Goal: Task Accomplishment & Management: Complete application form

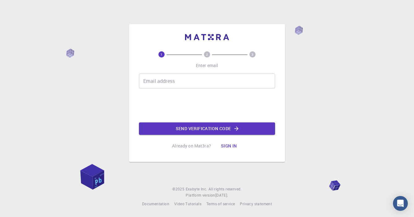
click at [183, 81] on input "Email address" at bounding box center [207, 81] width 136 height 15
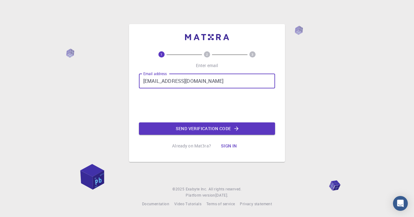
type input "[EMAIL_ADDRESS][DOMAIN_NAME]"
click at [330, 93] on div "1 2 3 Enter email Email address [EMAIL_ADDRESS][DOMAIN_NAME] Email address 0cAF…" at bounding box center [207, 108] width 414 height 217
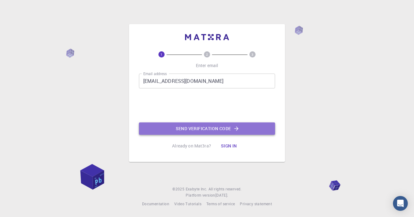
click at [232, 130] on button "Send verification code" at bounding box center [207, 129] width 136 height 12
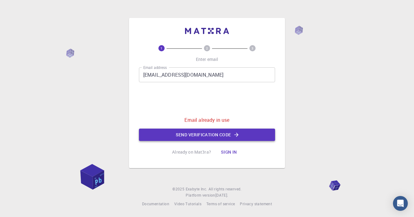
click at [232, 134] on button "Send verification code" at bounding box center [207, 135] width 136 height 12
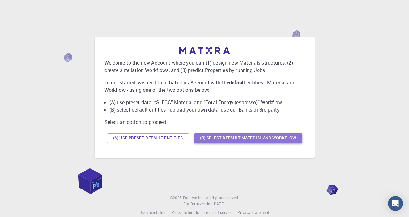
click at [242, 138] on button "(B) Select default material and workflow" at bounding box center [248, 138] width 108 height 10
